Goal: Transaction & Acquisition: Obtain resource

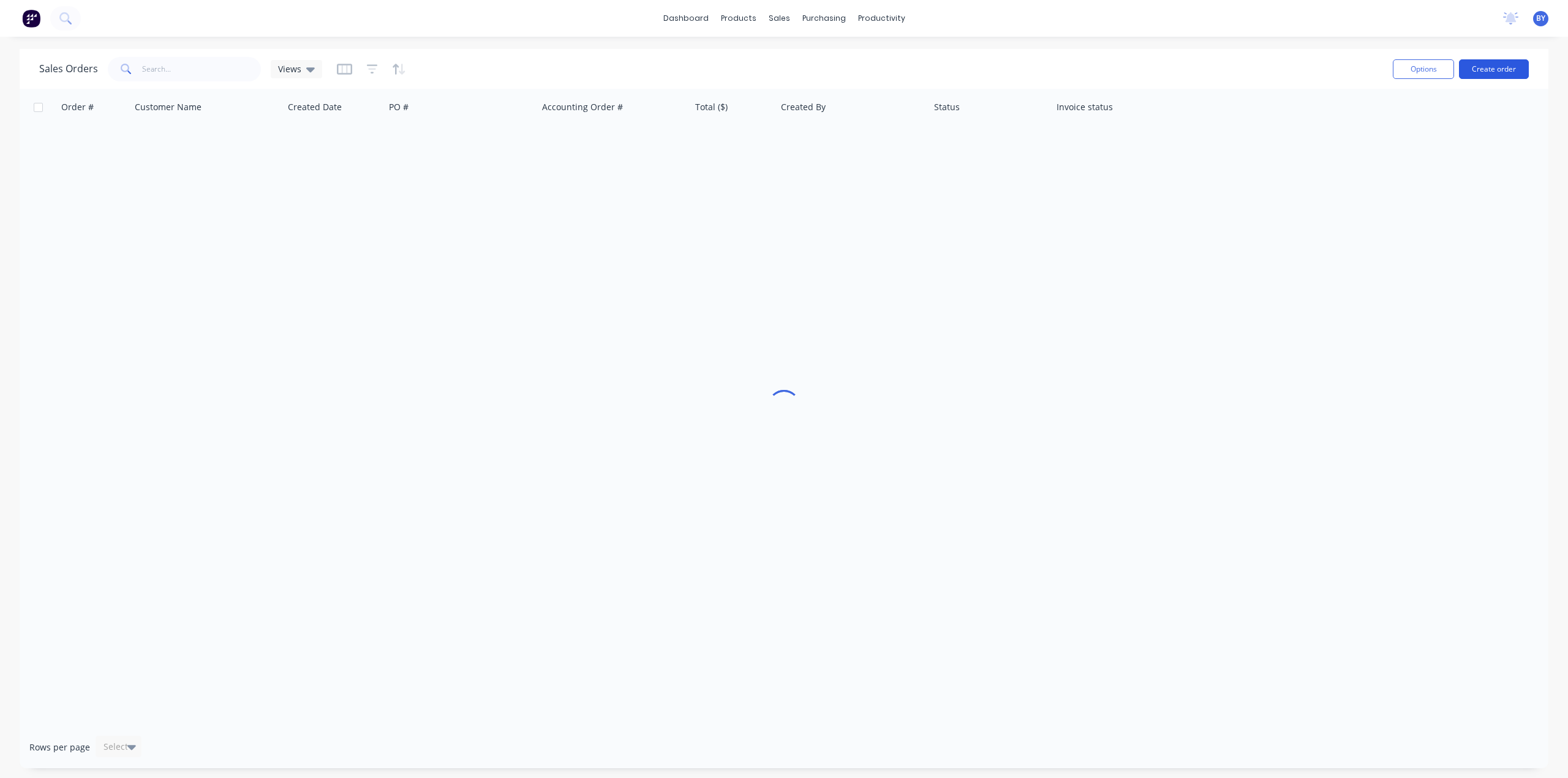
click at [1485, 70] on button "Create order" at bounding box center [1493, 69] width 69 height 19
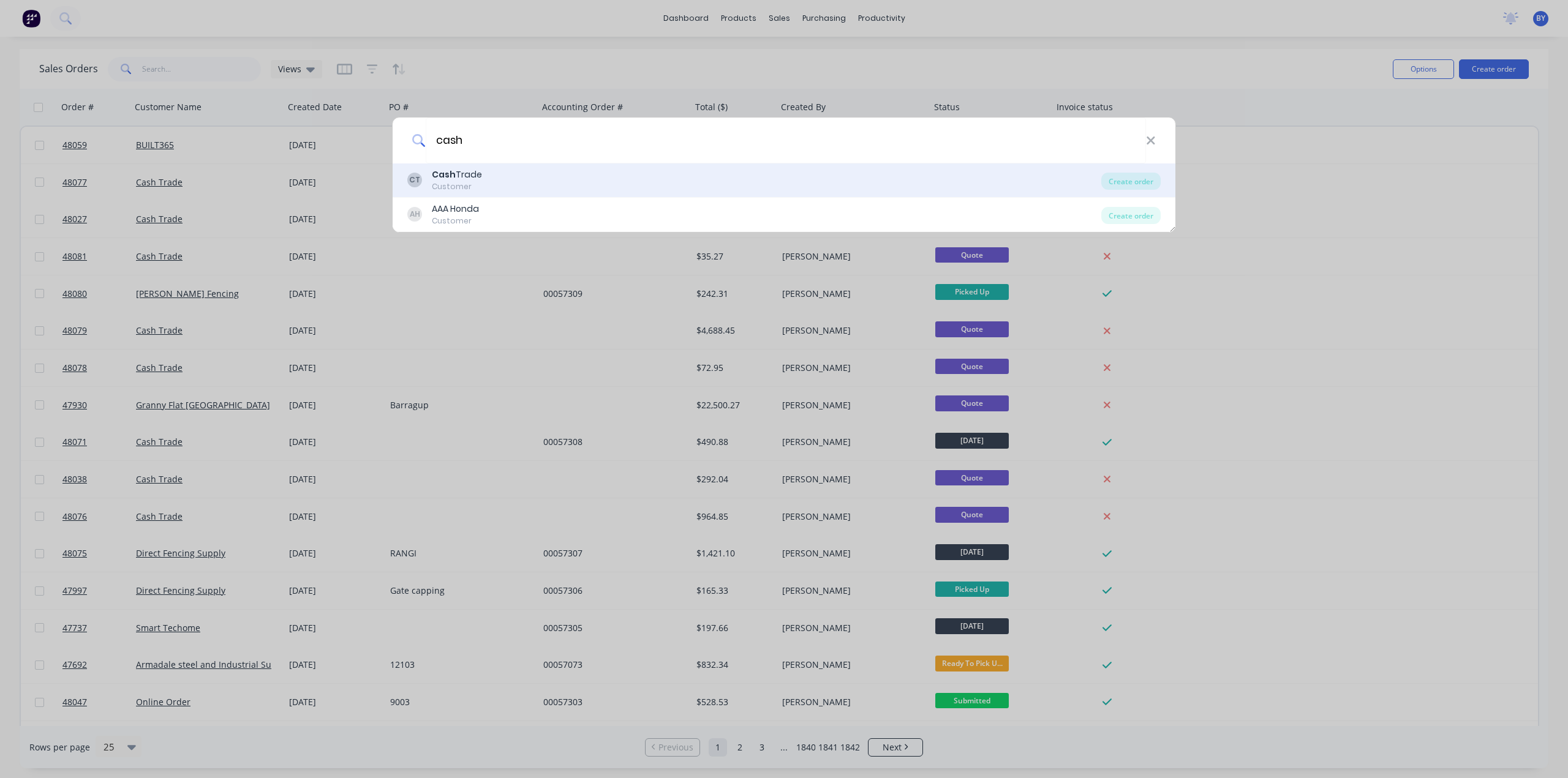
type input "cash"
click at [646, 184] on div "CT Cash Trade Customer" at bounding box center [755, 180] width 694 height 24
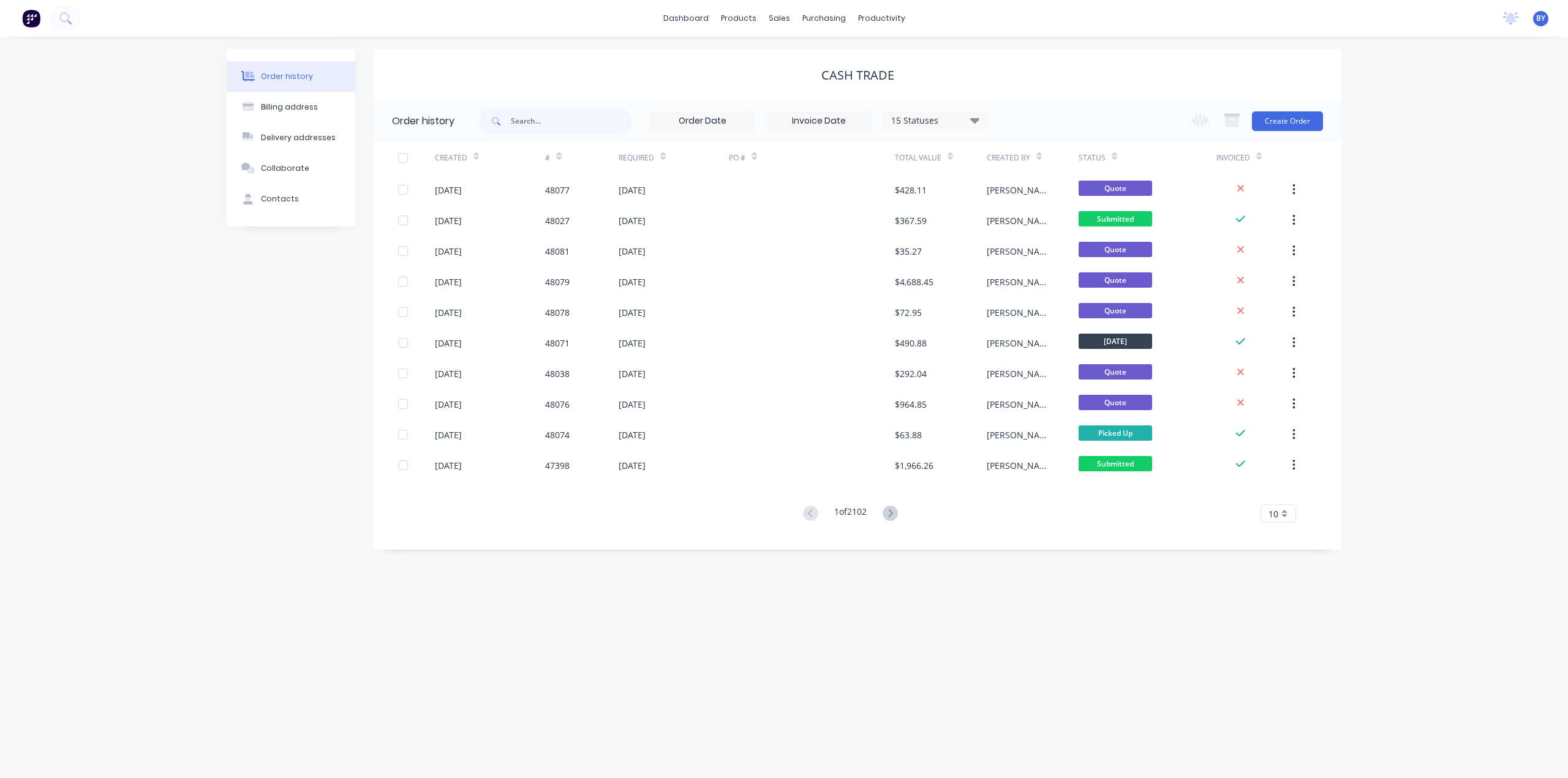
click at [1024, 119] on div "15 Statuses Invoice Status Invoiced Not Invoiced Partial Order Status All Archi…" at bounding box center [910, 120] width 863 height 40
click at [1301, 110] on div "Change order status Submitted Ready for Delivery Ready To Pick Up [DATE] [DATE]…" at bounding box center [1253, 120] width 140 height 40
click at [1290, 122] on button "Create Order" at bounding box center [1287, 121] width 71 height 19
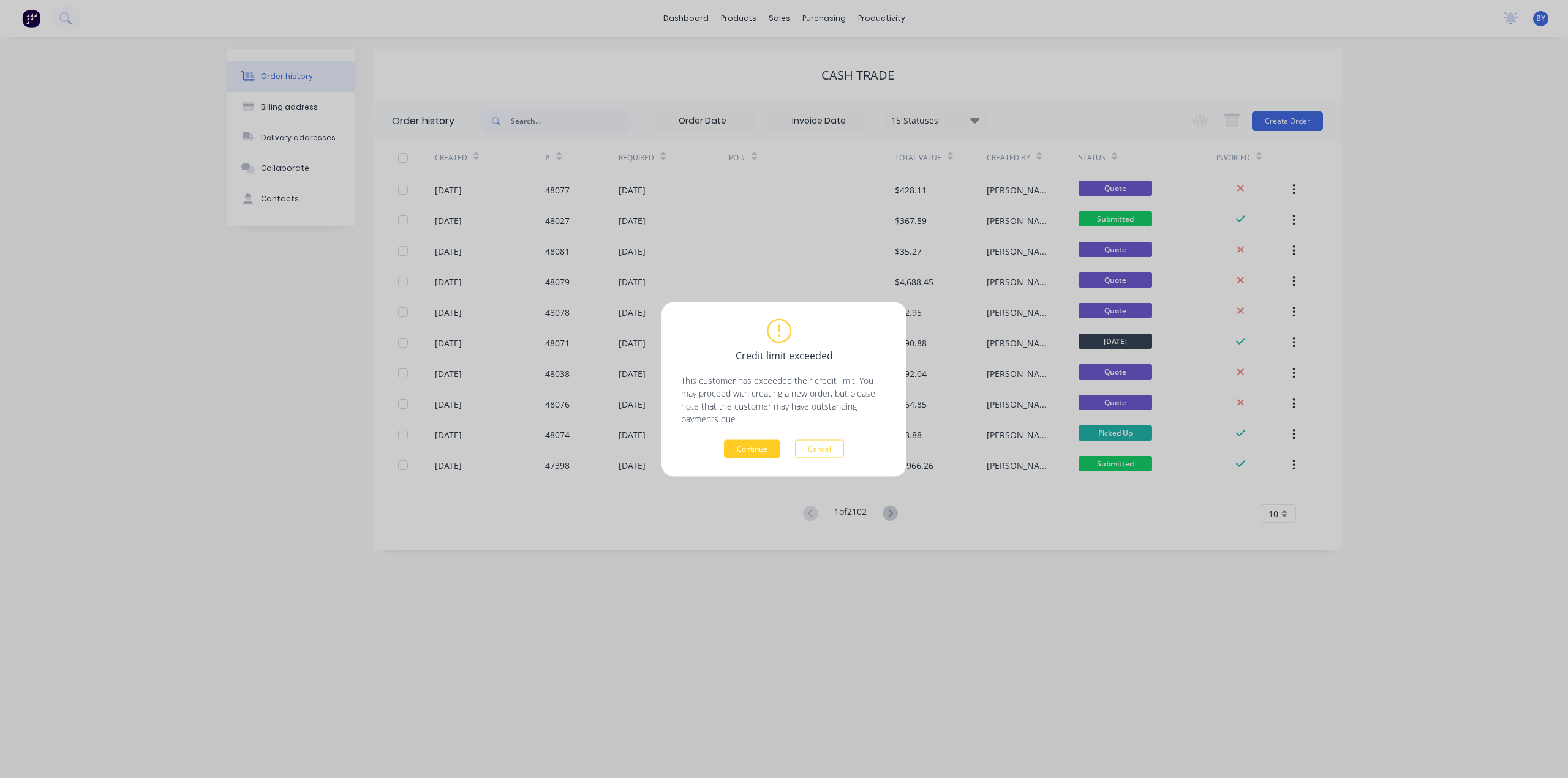
click at [750, 451] on button "Continue" at bounding box center [752, 449] width 56 height 18
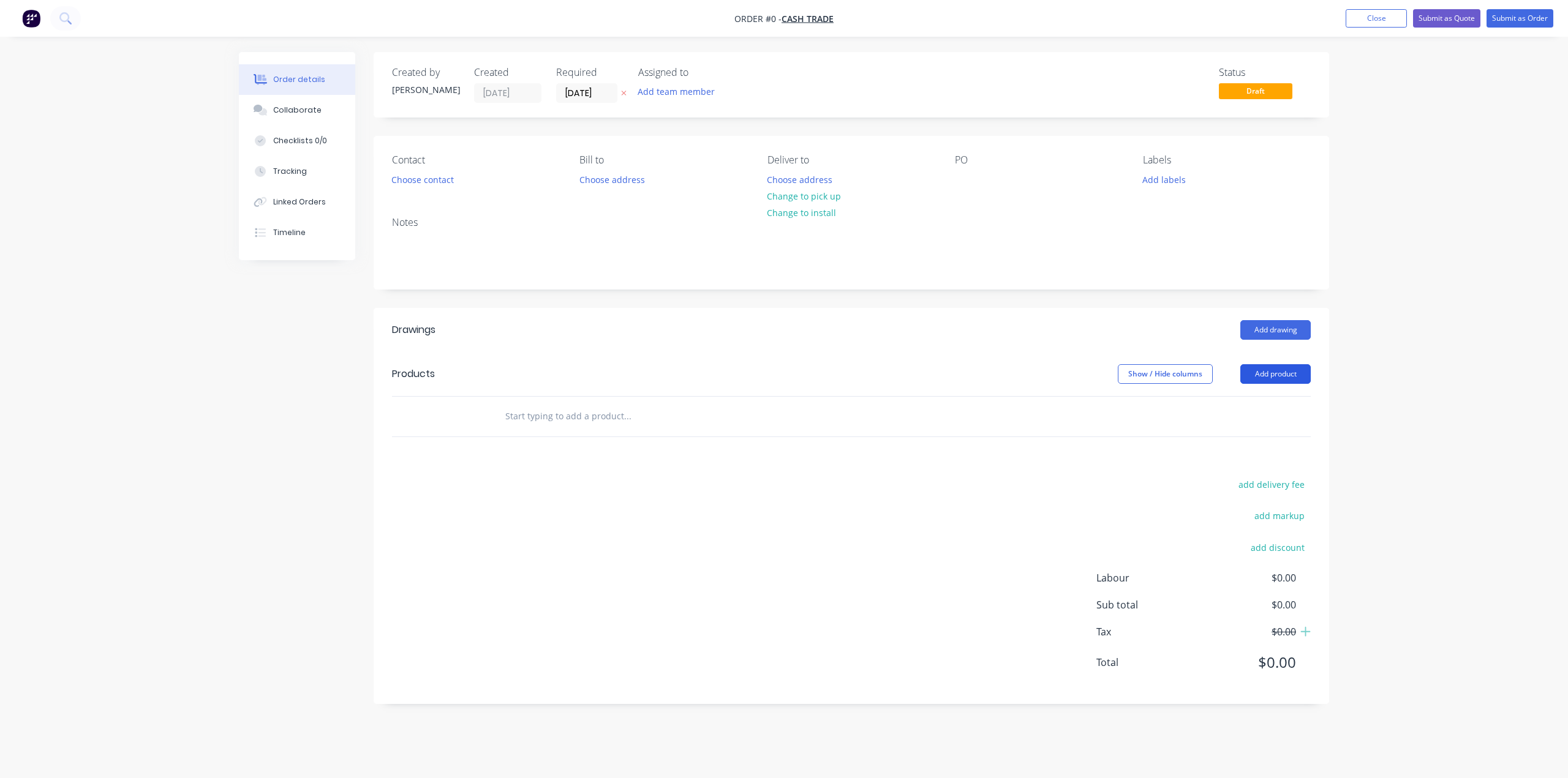
click at [1270, 371] on button "Add product" at bounding box center [1275, 374] width 70 height 19
click at [1235, 401] on div "Product catalogue" at bounding box center [1252, 405] width 94 height 18
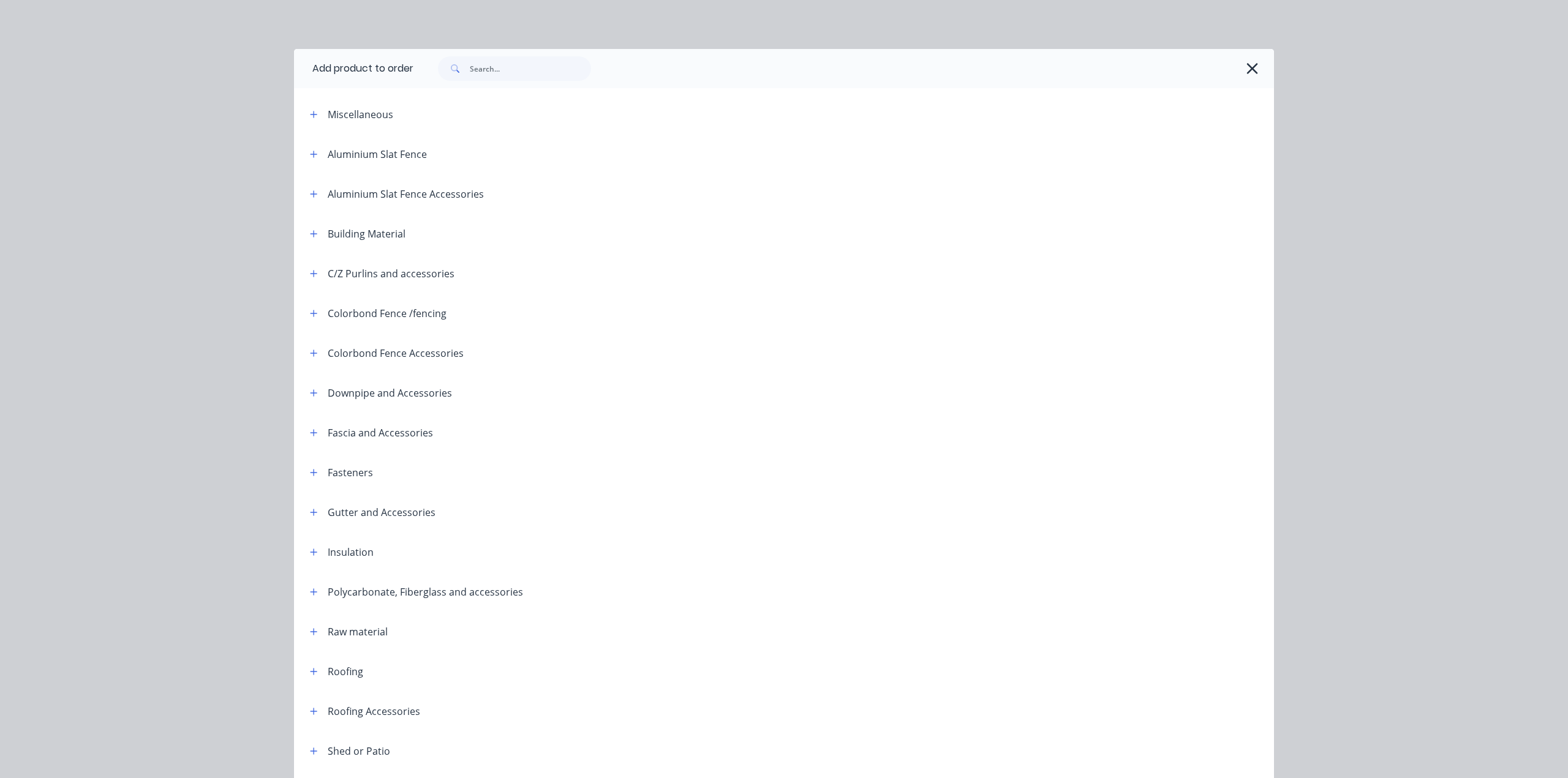
click at [1402, 578] on div "Add product to order Miscellaneous Aluminium Slat Fence Aluminium Slat Fence Ac…" at bounding box center [784, 389] width 1568 height 778
click at [1252, 72] on icon "button" at bounding box center [1252, 68] width 13 height 18
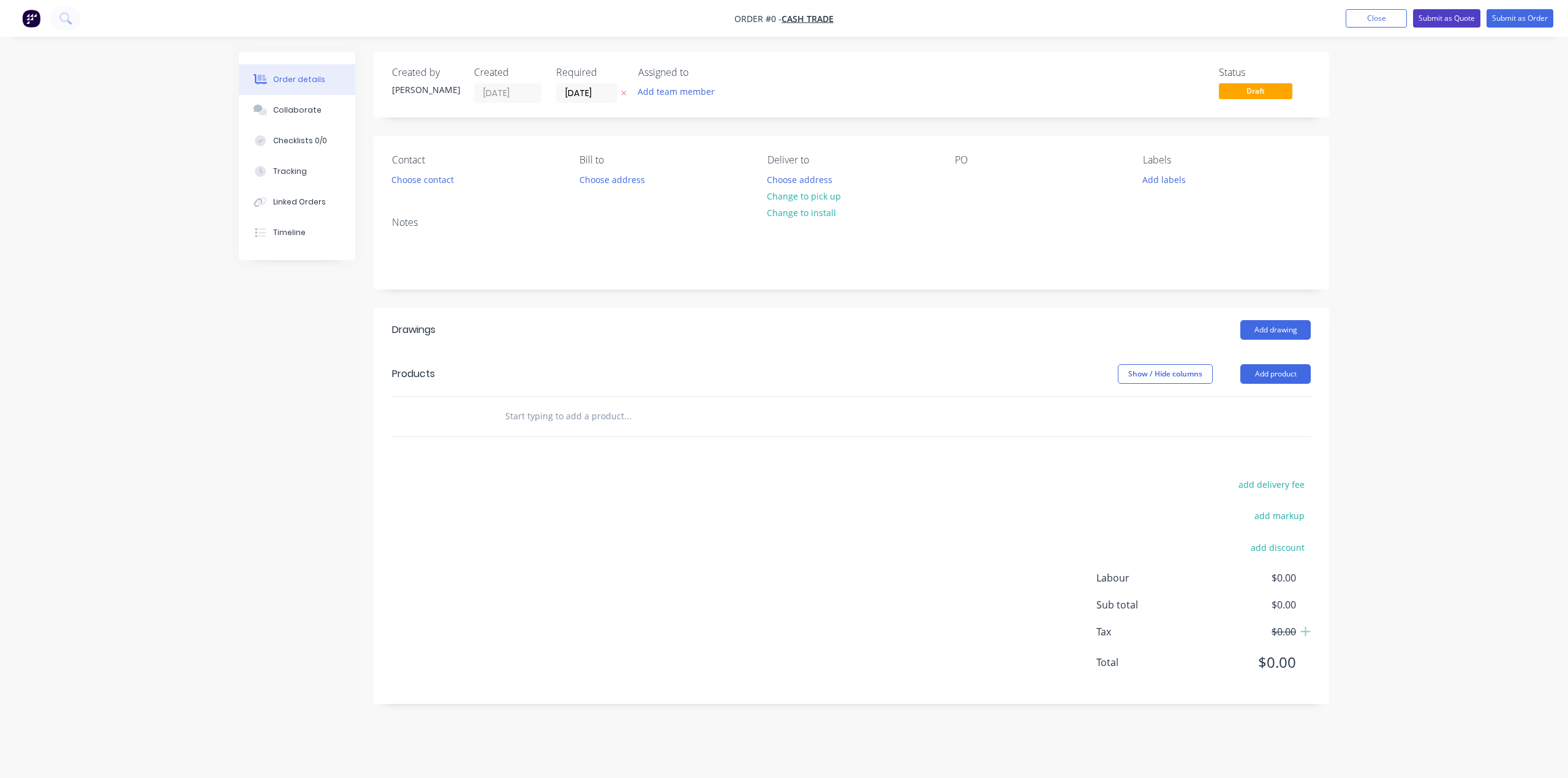
click at [1435, 15] on button "Submit as Quote" at bounding box center [1447, 18] width 68 height 18
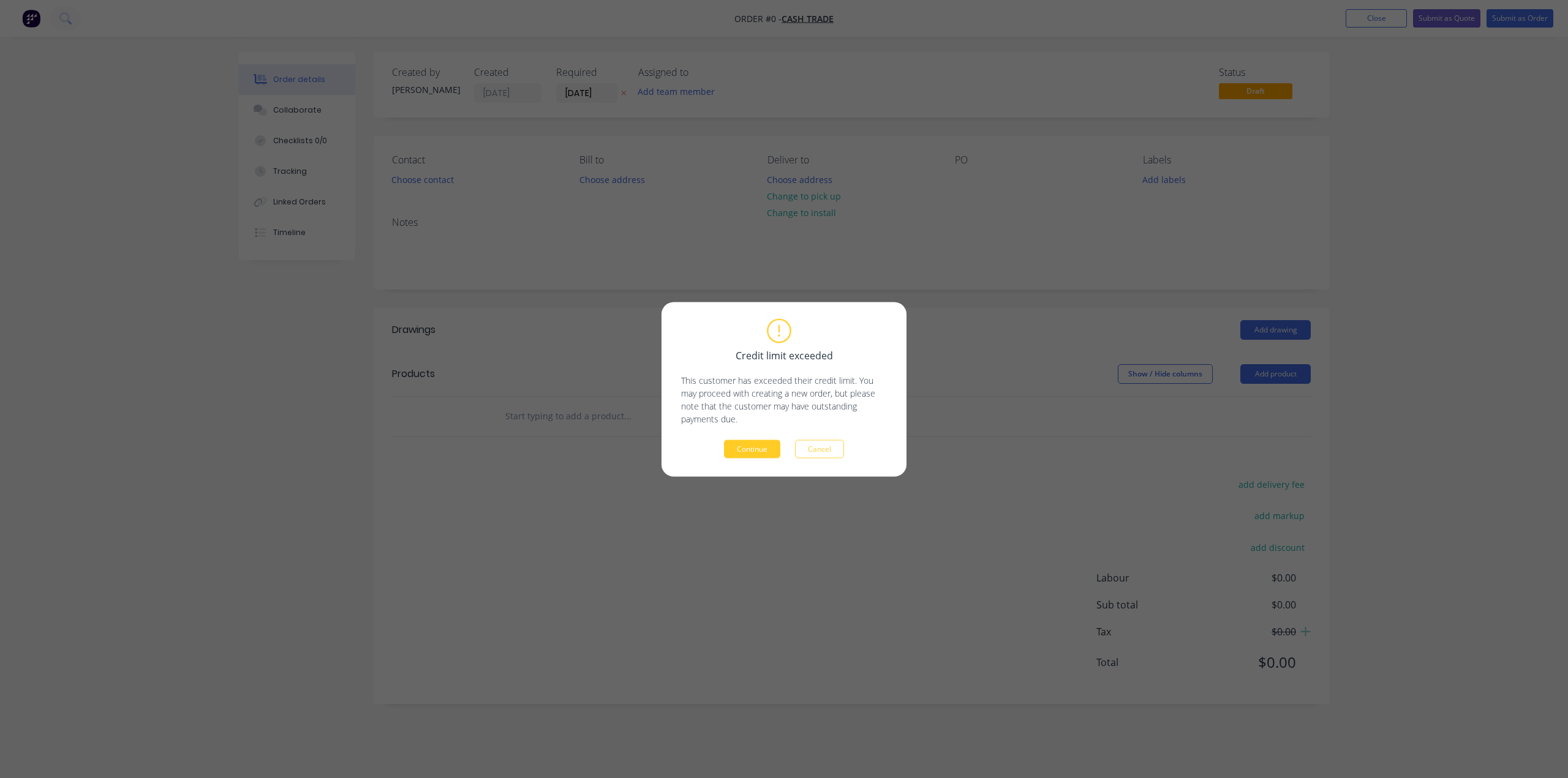
click at [751, 450] on button "Continue" at bounding box center [752, 449] width 56 height 18
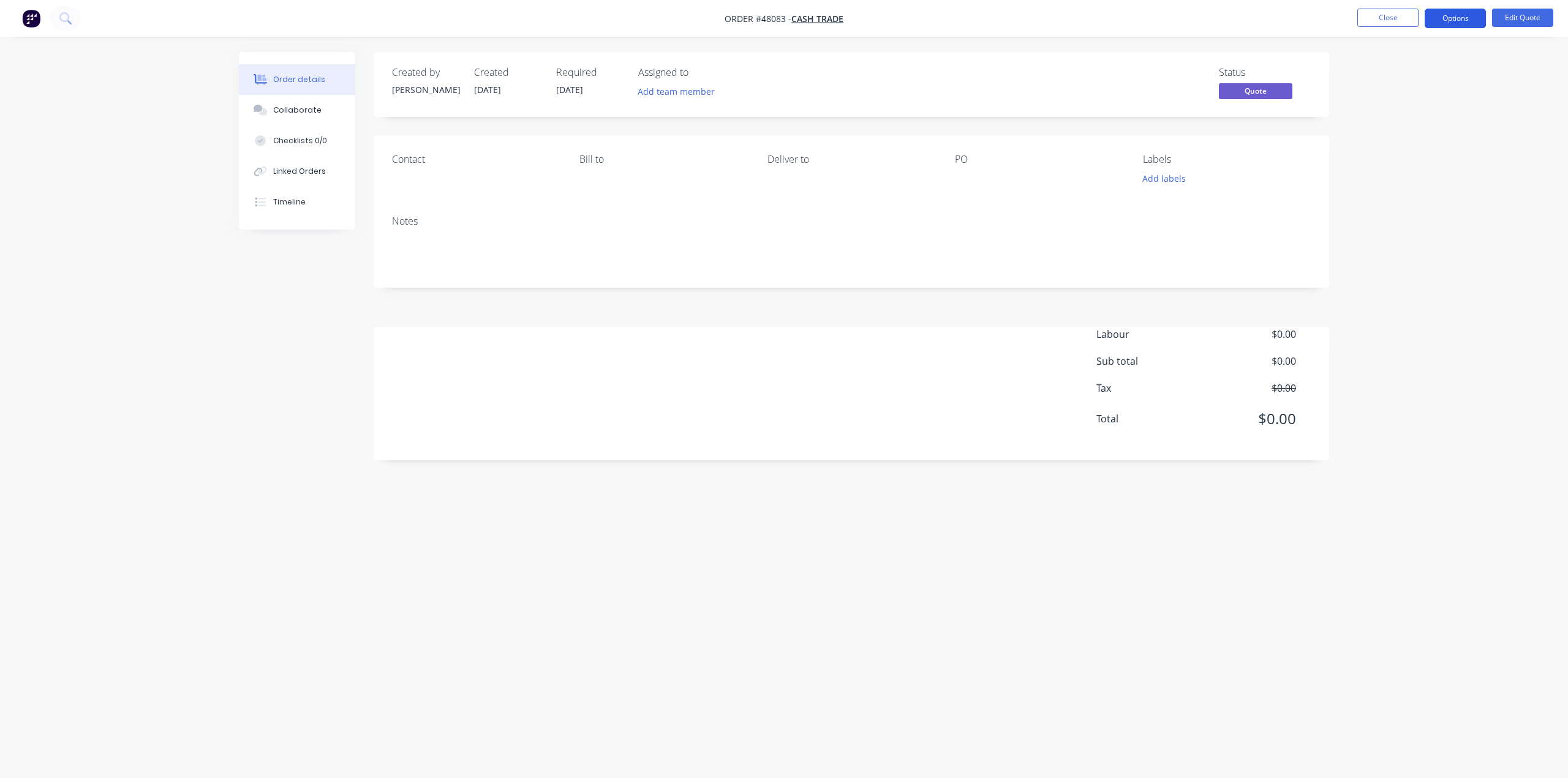
click at [1442, 21] on button "Options" at bounding box center [1456, 18] width 61 height 19
click at [1393, 246] on div "Cancel Quote" at bounding box center [1419, 246] width 112 height 18
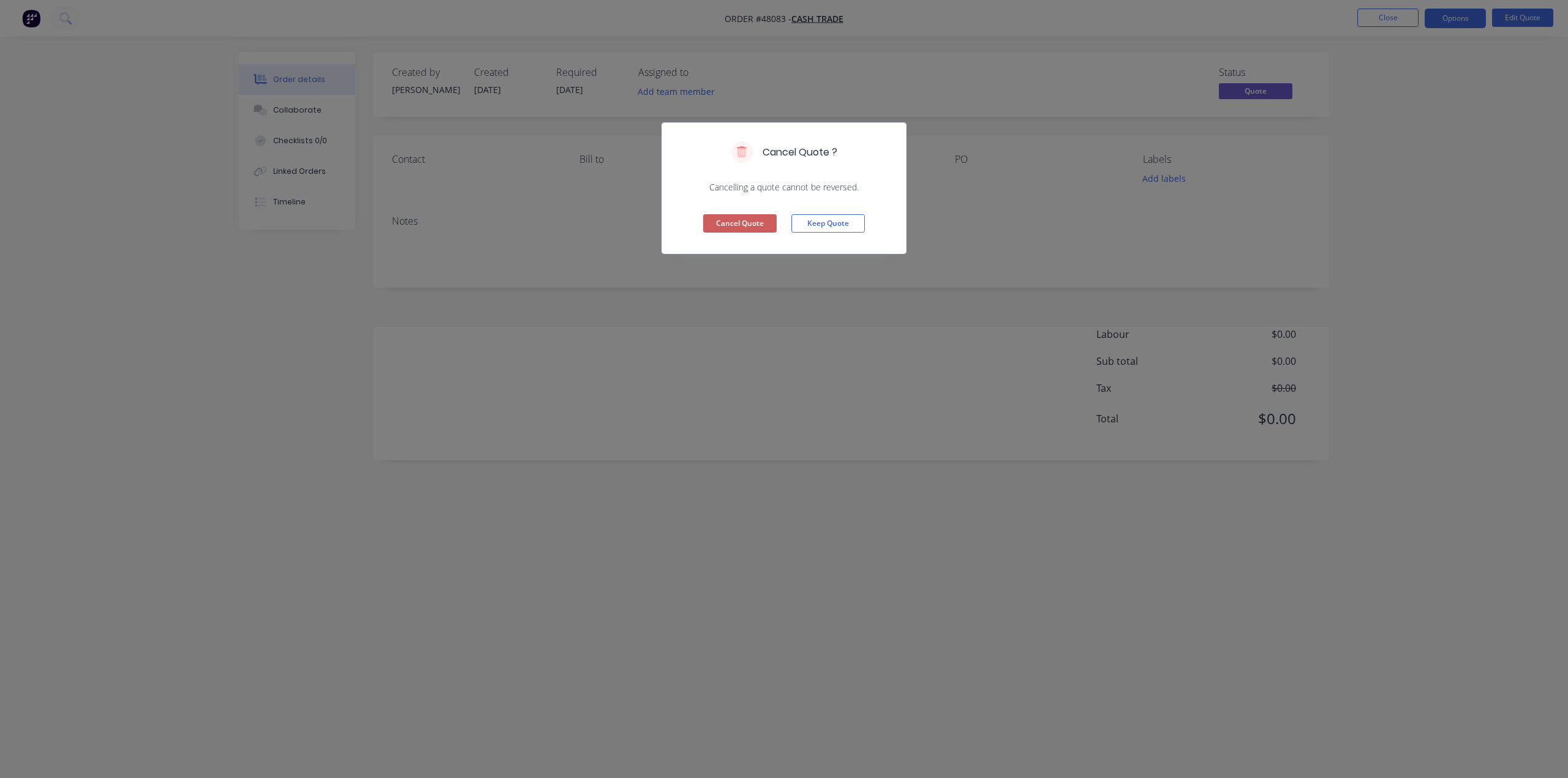
click at [745, 226] on button "Cancel Quote" at bounding box center [740, 223] width 74 height 18
